Goal: Task Accomplishment & Management: Manage account settings

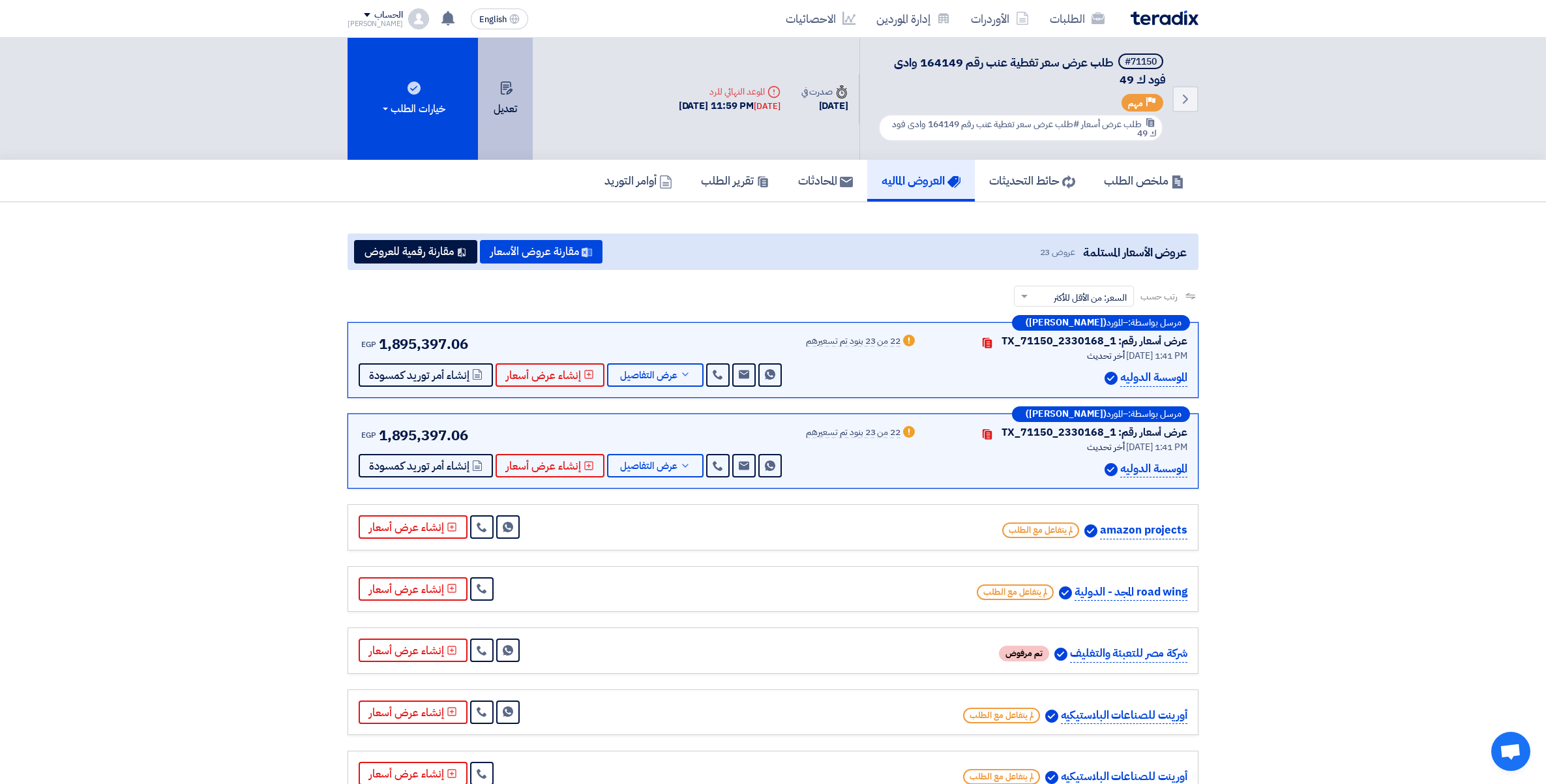
click at [510, 82] on use at bounding box center [506, 88] width 11 height 13
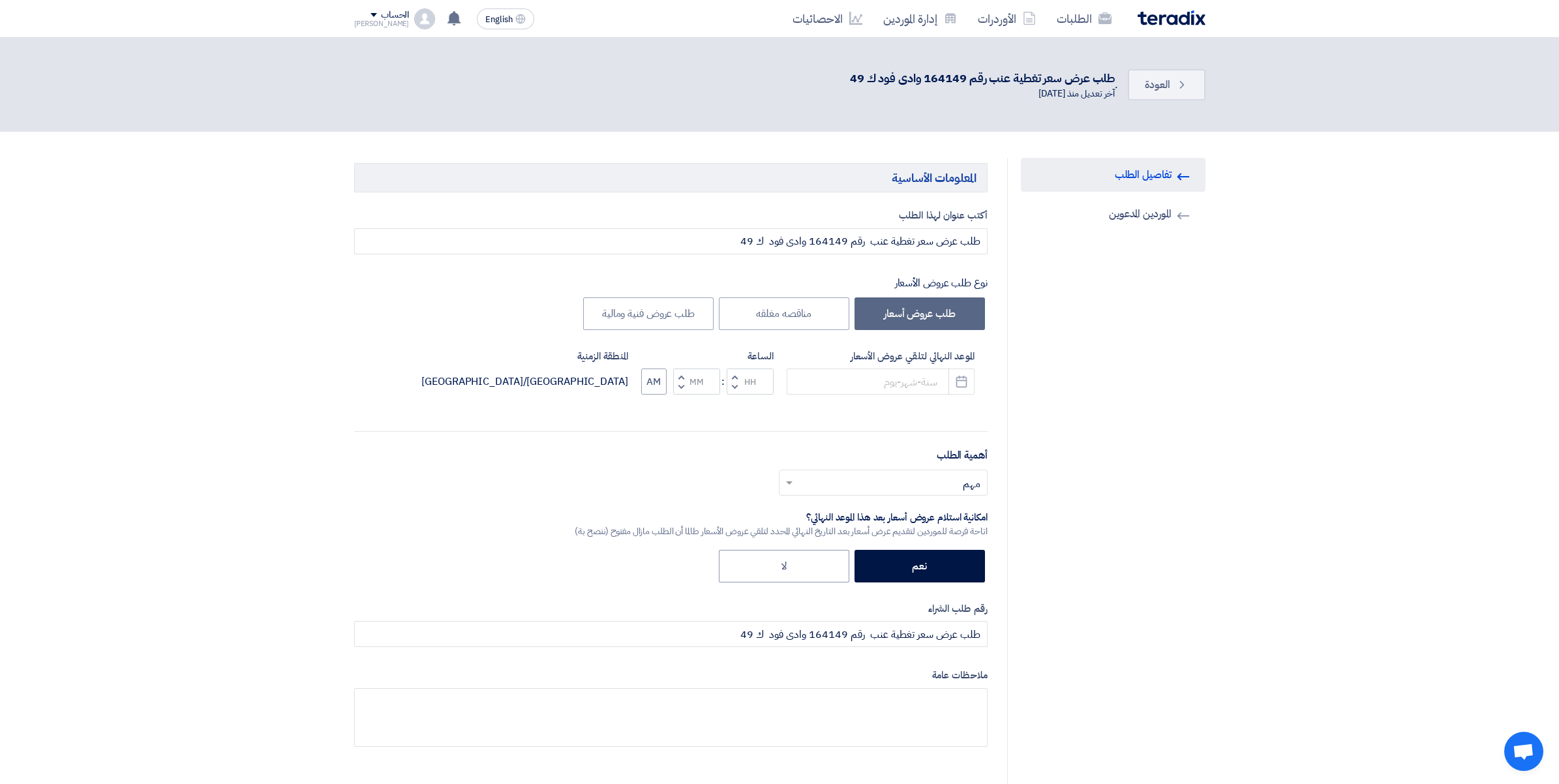
type input "[DATE]"
type input "11"
type input "59"
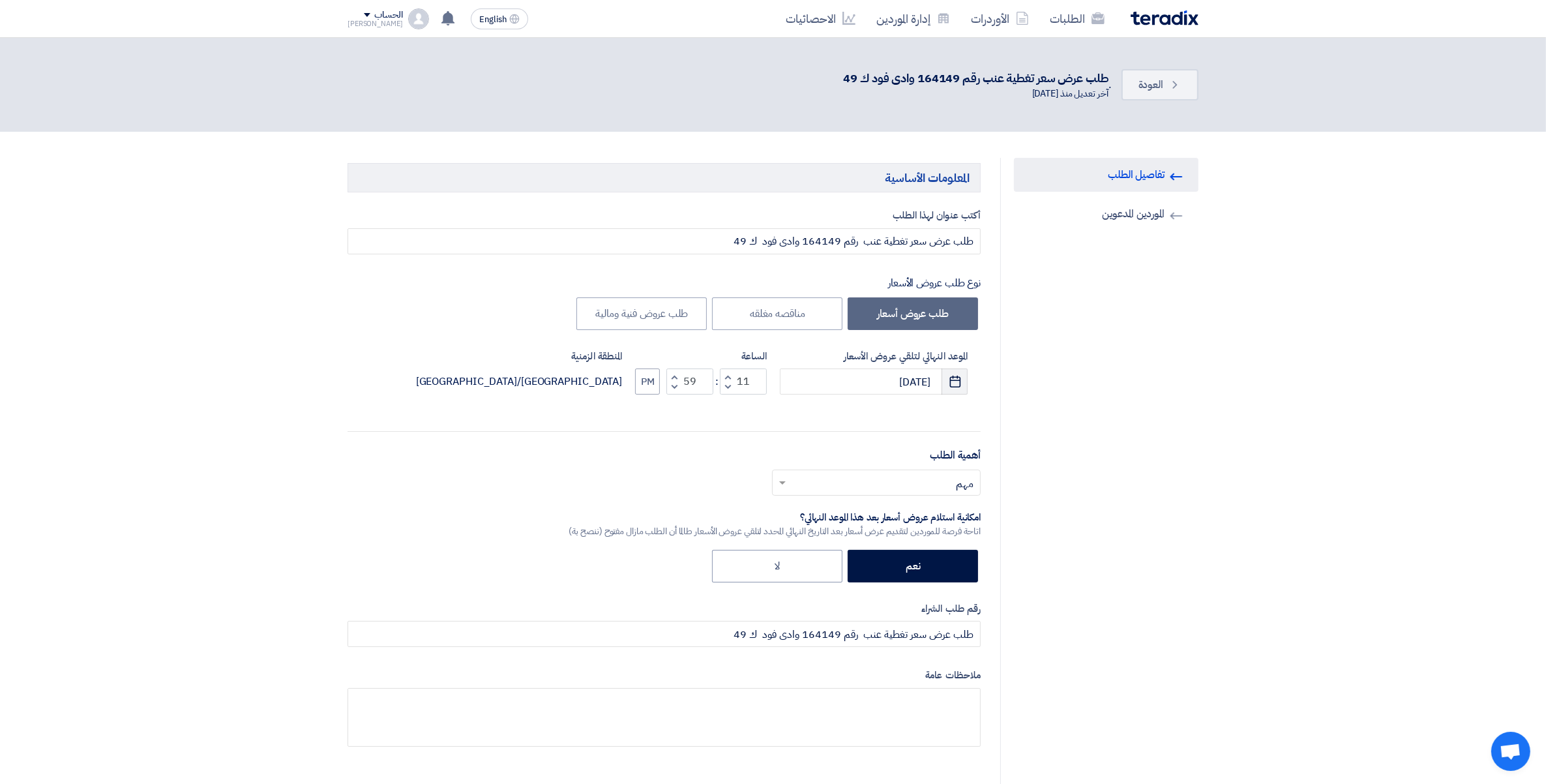
click at [954, 386] on icon "Pick a date" at bounding box center [955, 381] width 13 height 13
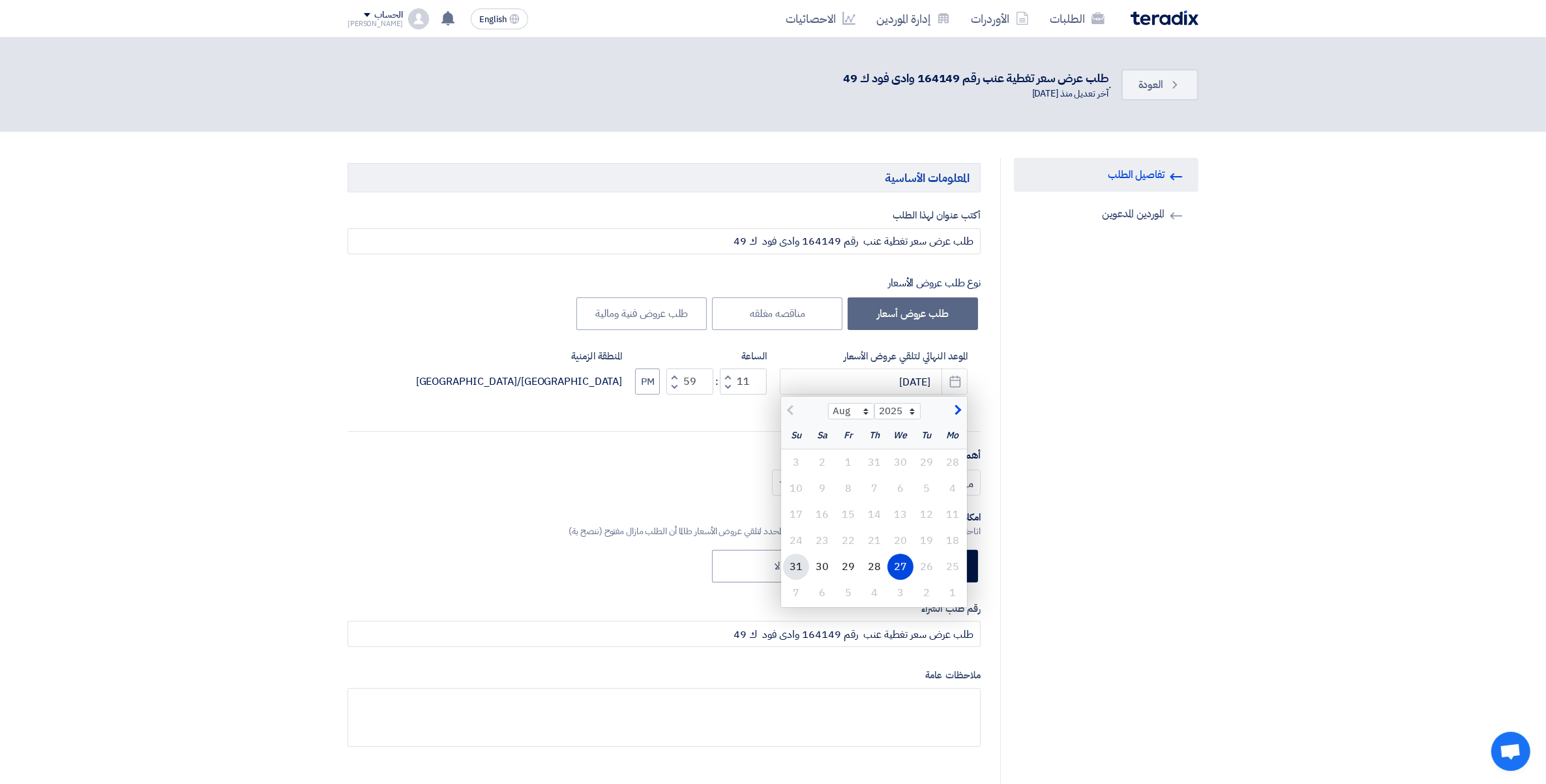
click at [796, 573] on div "31" at bounding box center [796, 567] width 26 height 26
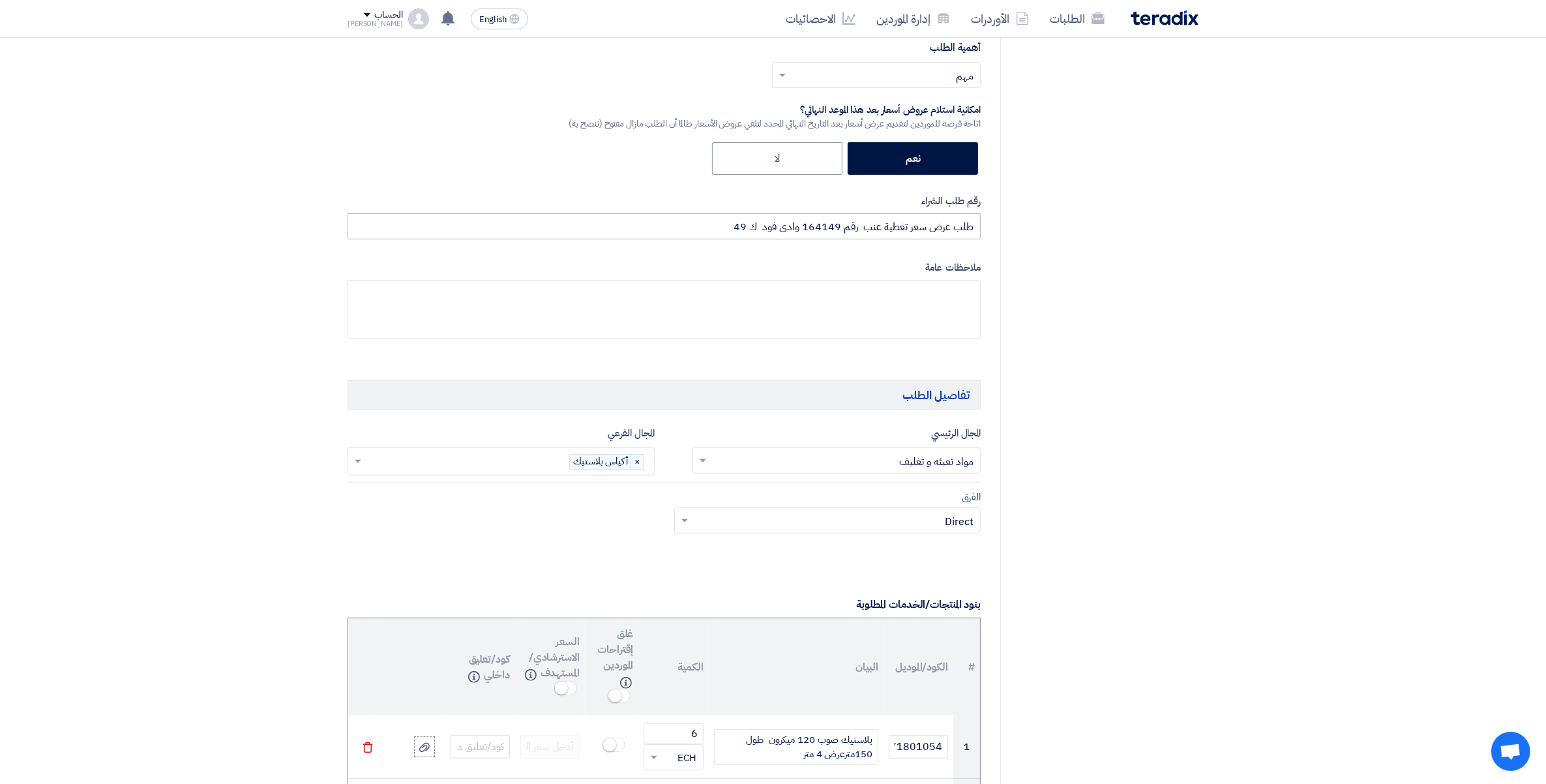
scroll to position [245, 0]
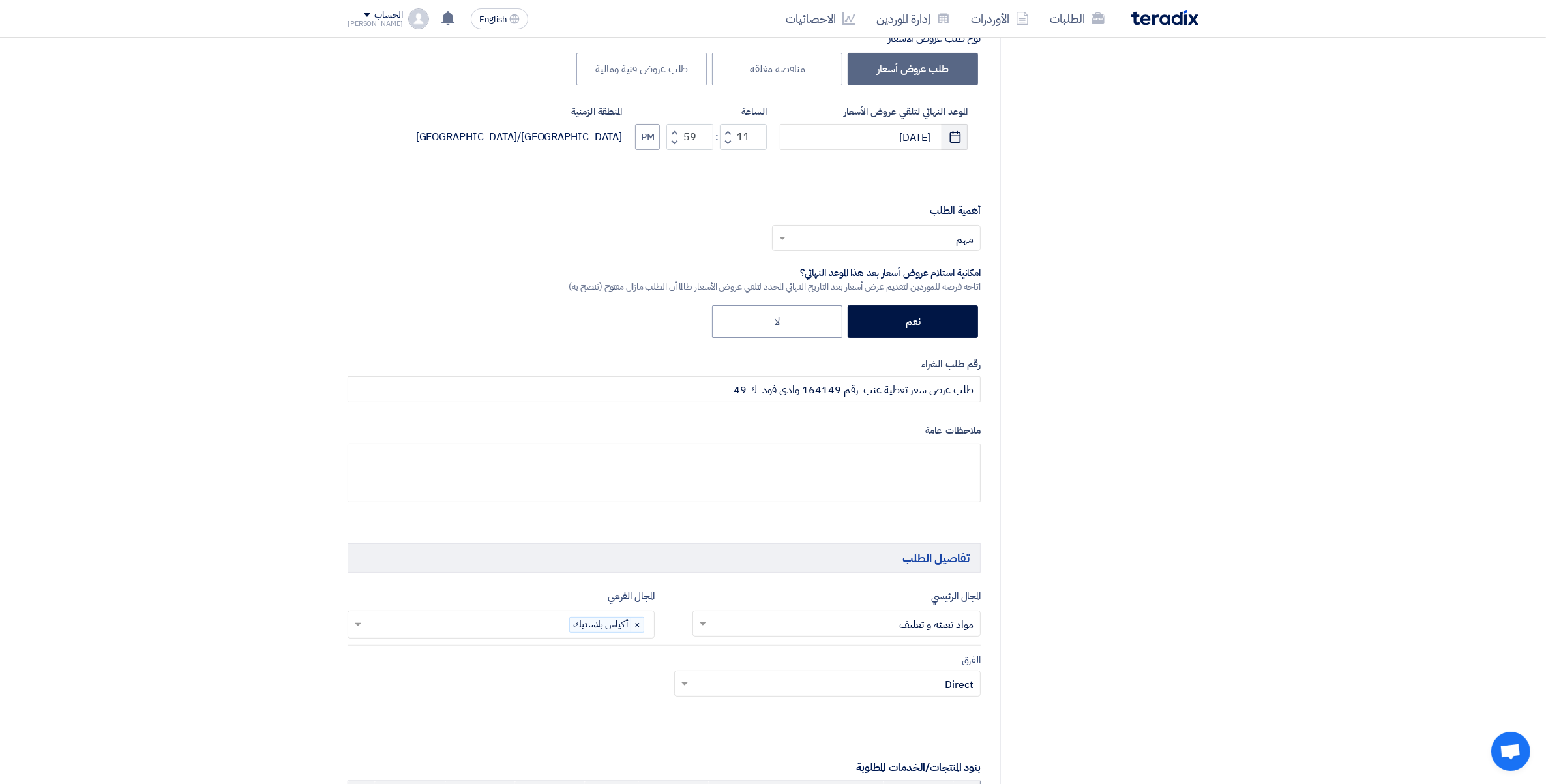
click at [958, 133] on use "button" at bounding box center [955, 136] width 11 height 11
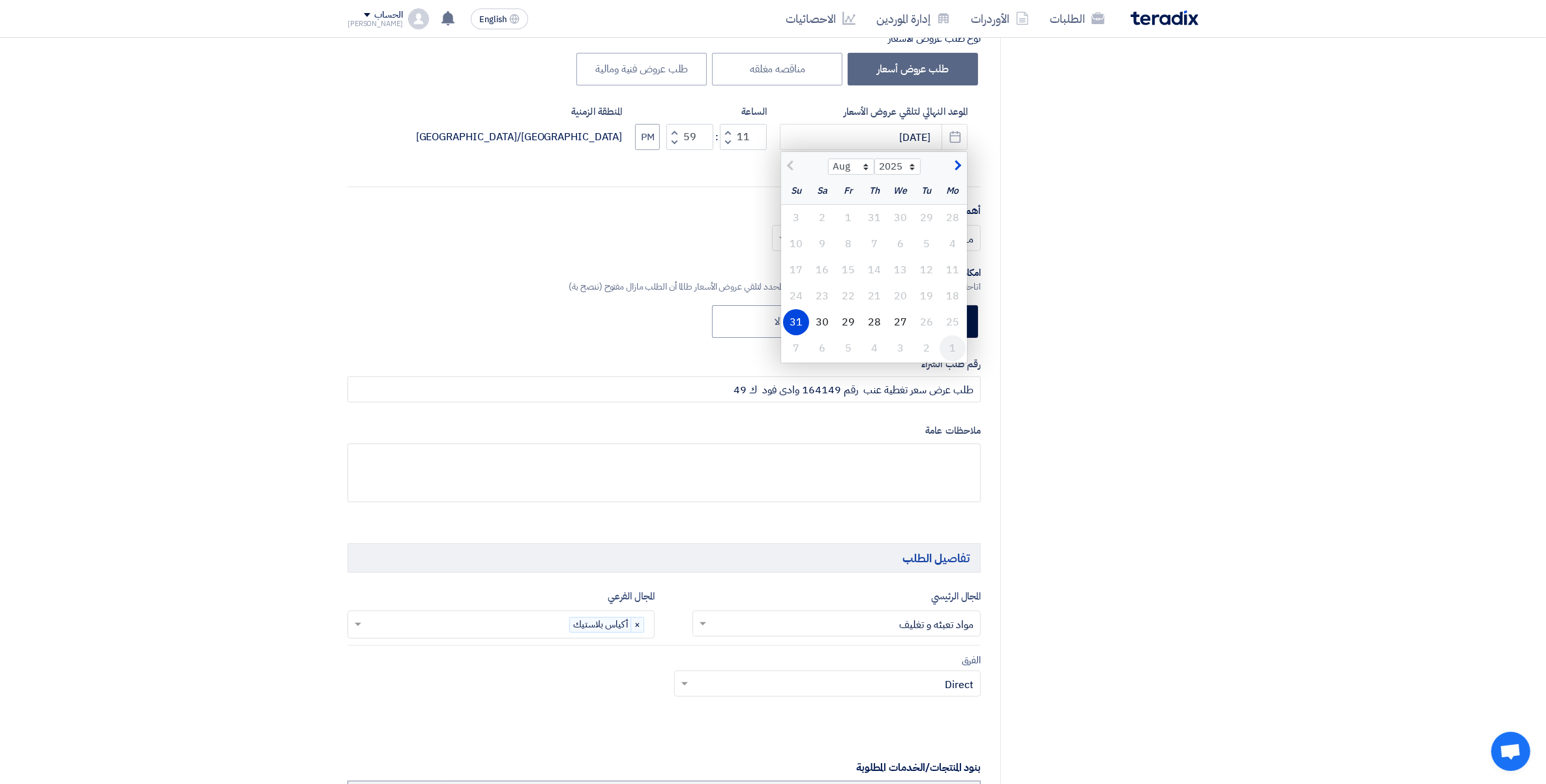
click at [952, 353] on div "1" at bounding box center [952, 348] width 26 height 26
type input "[DATE]"
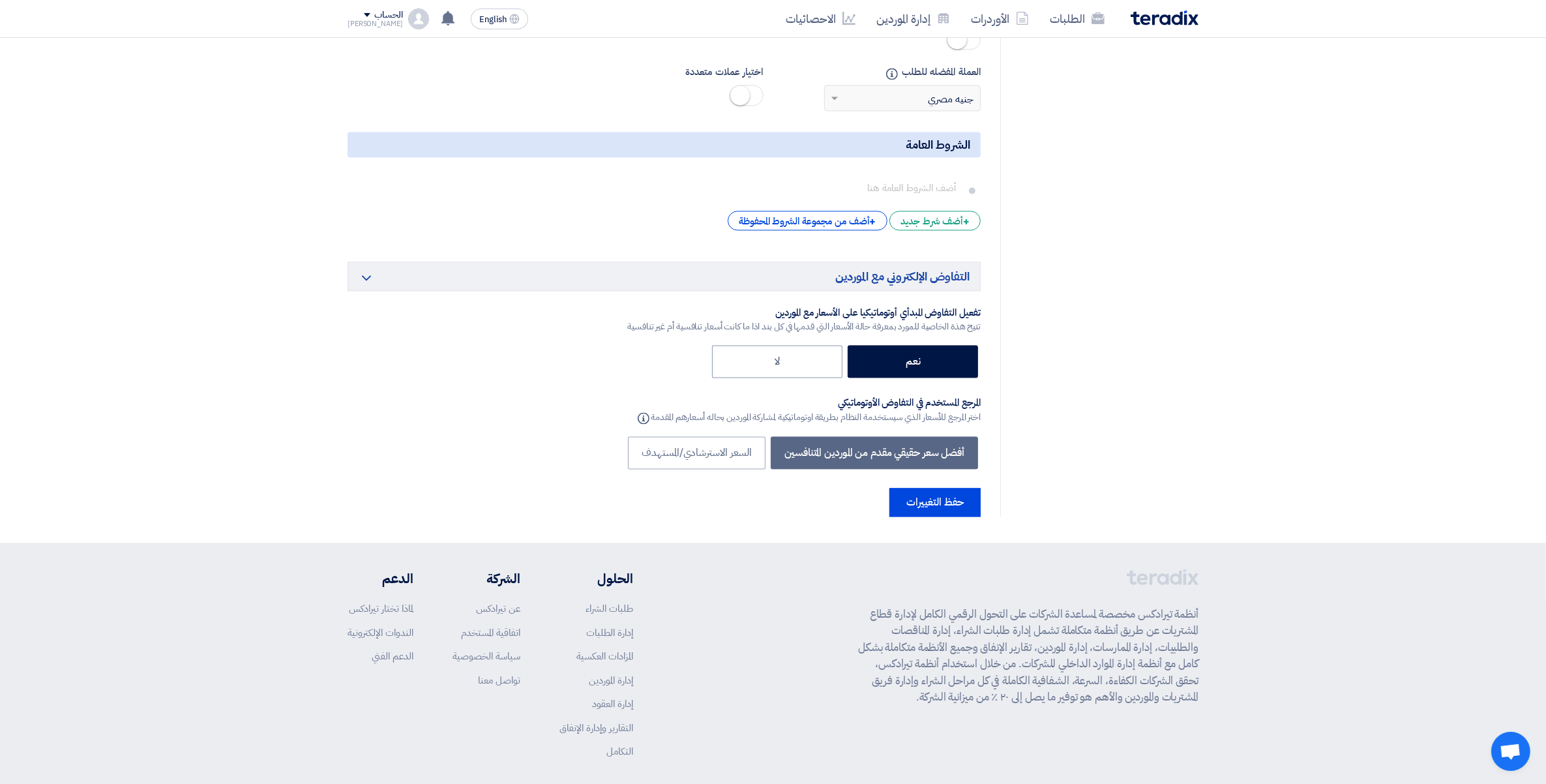
scroll to position [3375, 0]
click at [939, 486] on button "حفظ التغييرات" at bounding box center [936, 501] width 91 height 29
